Goal: Task Accomplishment & Management: Use online tool/utility

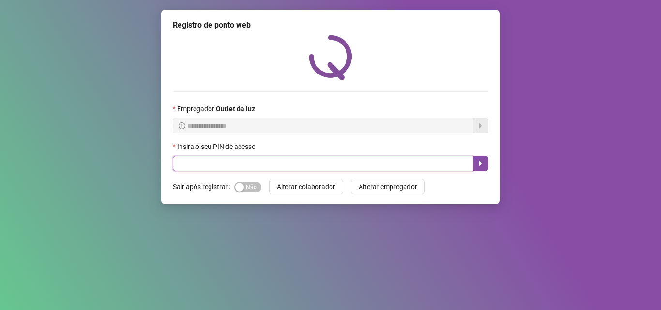
click at [273, 164] on input "text" at bounding box center [323, 163] width 300 height 15
type input "****"
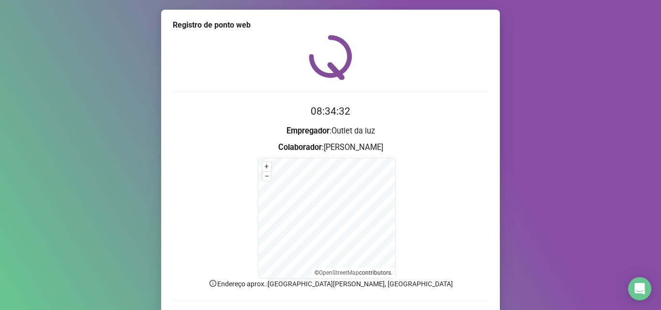
scroll to position [65, 0]
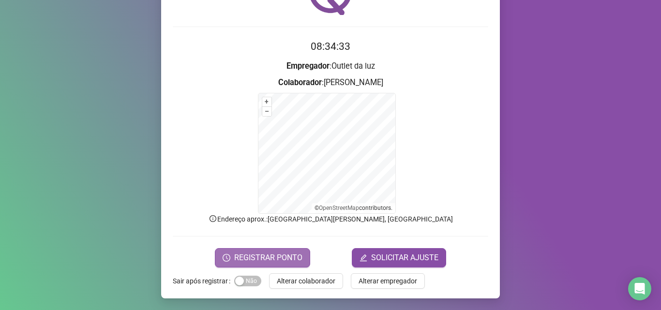
click at [247, 256] on span "REGISTRAR PONTO" at bounding box center [268, 258] width 68 height 12
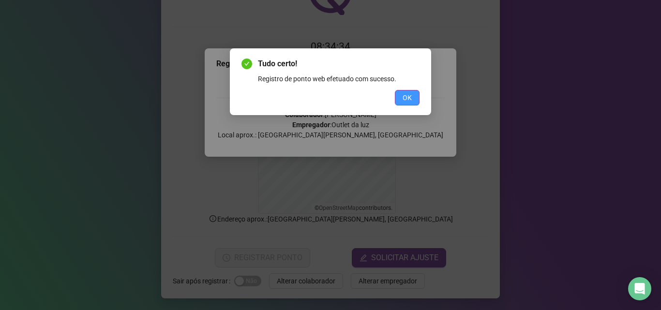
click at [409, 97] on span "OK" at bounding box center [407, 97] width 9 height 11
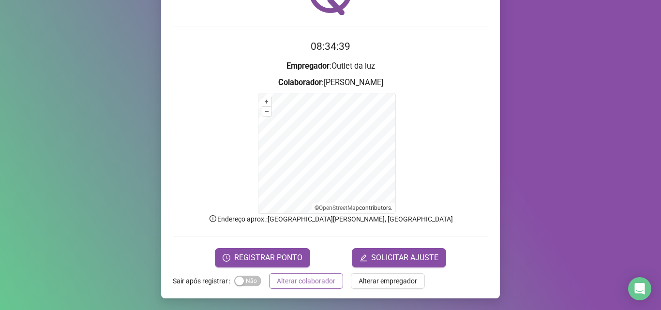
click at [308, 281] on span "Alterar colaborador" at bounding box center [306, 281] width 59 height 11
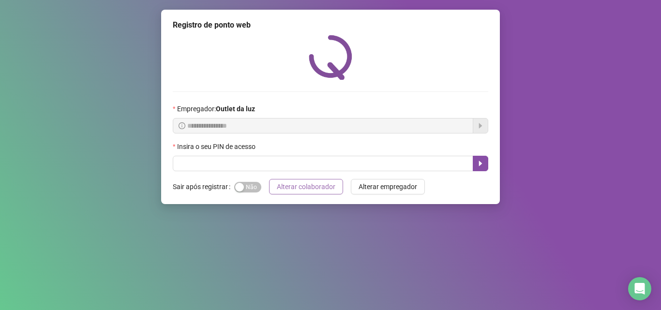
scroll to position [0, 0]
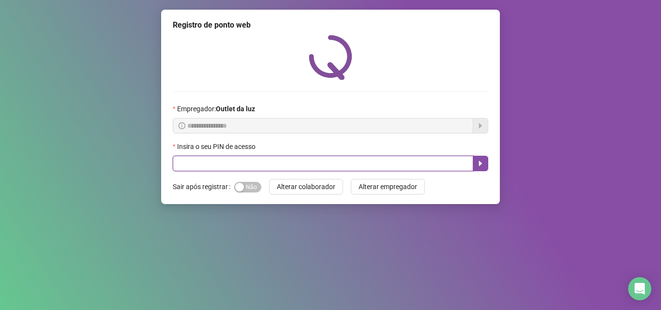
click at [263, 159] on input "text" at bounding box center [323, 163] width 300 height 15
type input "*****"
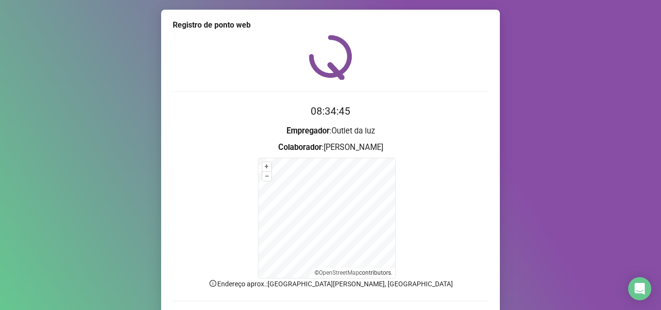
scroll to position [65, 0]
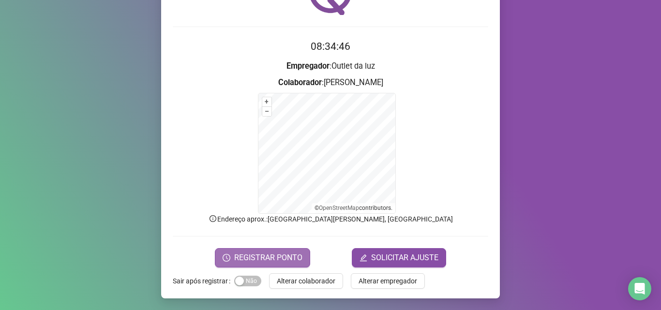
click at [266, 263] on span "REGISTRAR PONTO" at bounding box center [268, 258] width 68 height 12
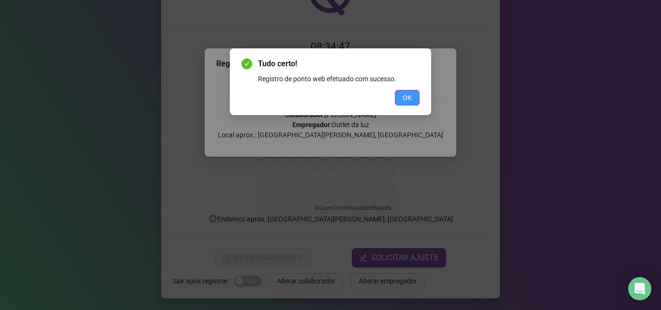
click at [419, 97] on button "OK" at bounding box center [407, 97] width 25 height 15
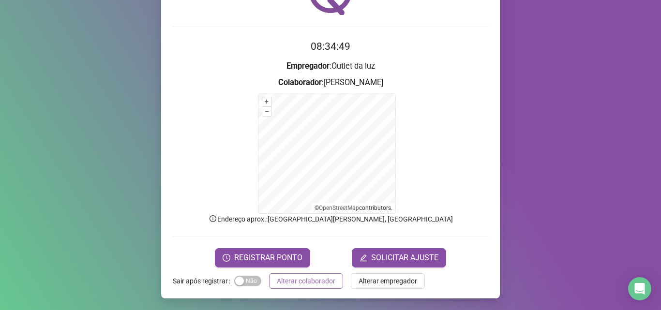
click at [310, 278] on span "Alterar colaborador" at bounding box center [306, 281] width 59 height 11
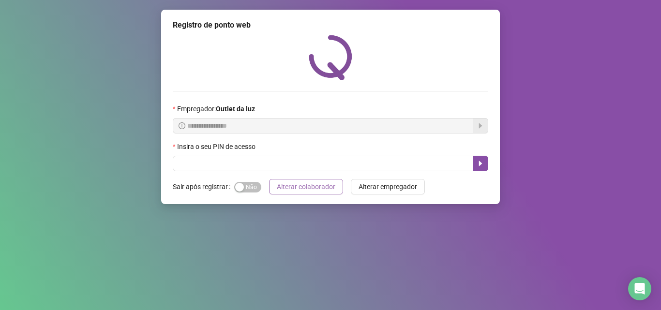
scroll to position [0, 0]
